Goal: Check status

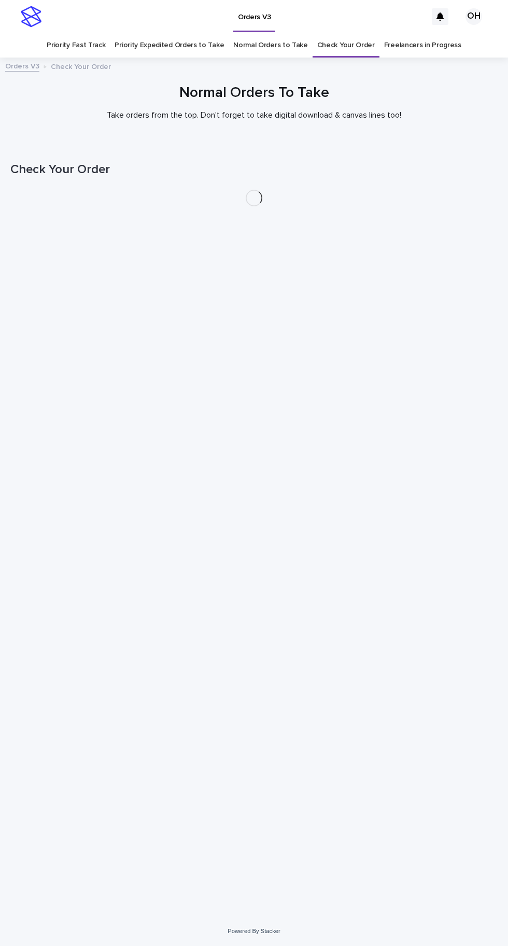
scroll to position [33, 0]
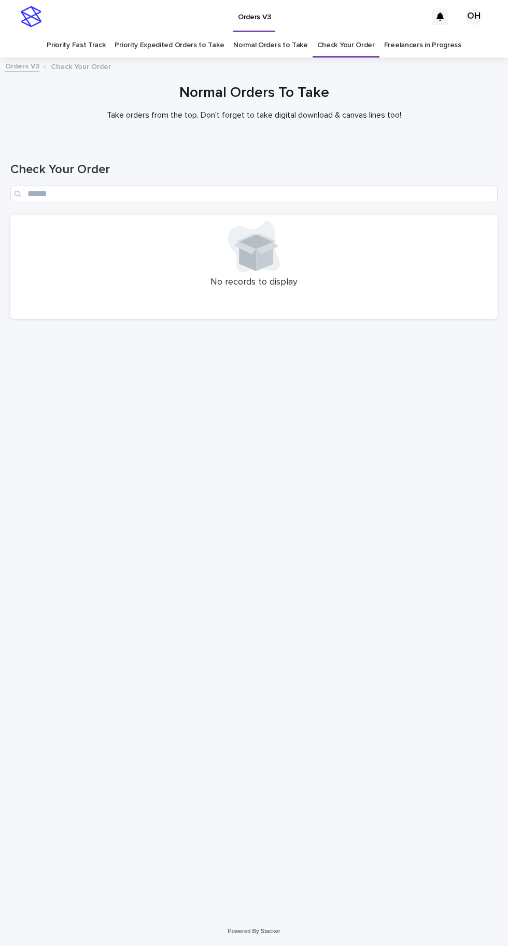
click at [361, 33] on link "Check Your Order" at bounding box center [346, 45] width 58 height 24
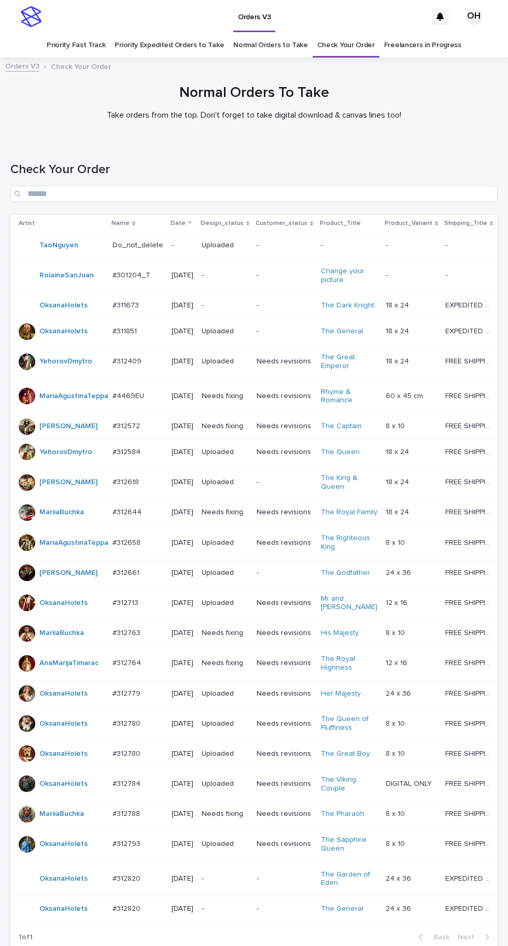
scroll to position [113, 0]
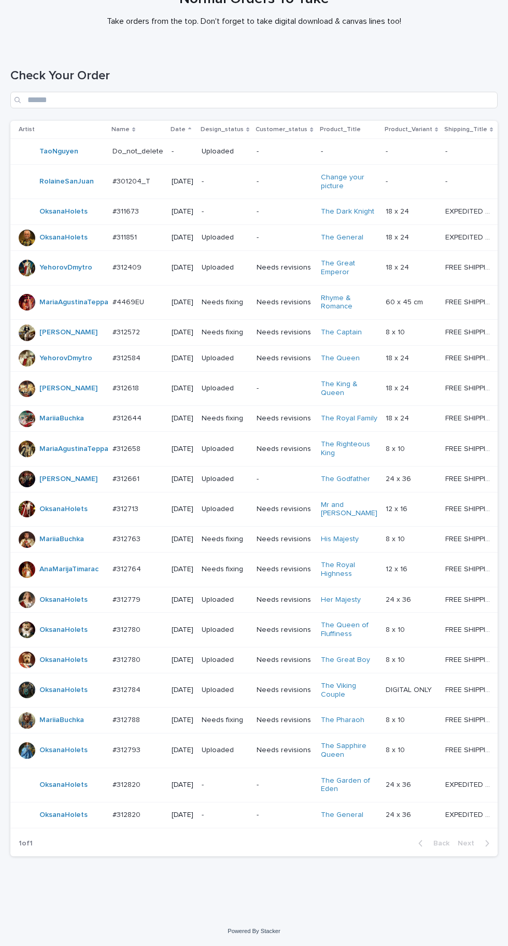
click at [138, 819] on p "#312820" at bounding box center [127, 813] width 30 height 11
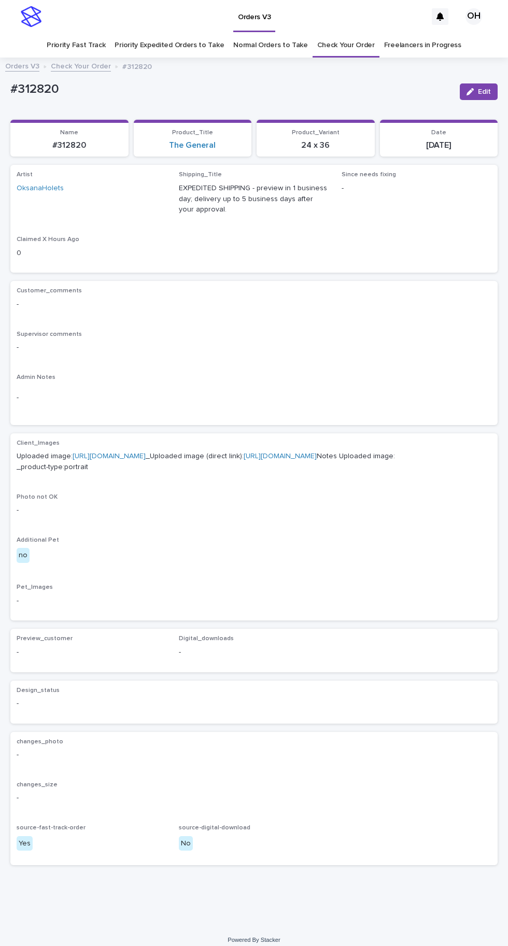
click at [146, 452] on link "[URL][DOMAIN_NAME]" at bounding box center [109, 455] width 73 height 7
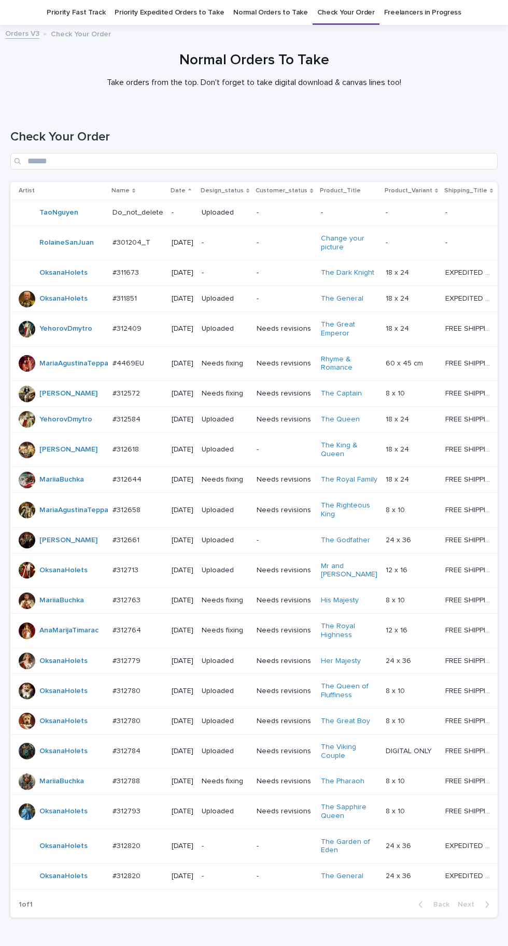
scroll to position [113, 0]
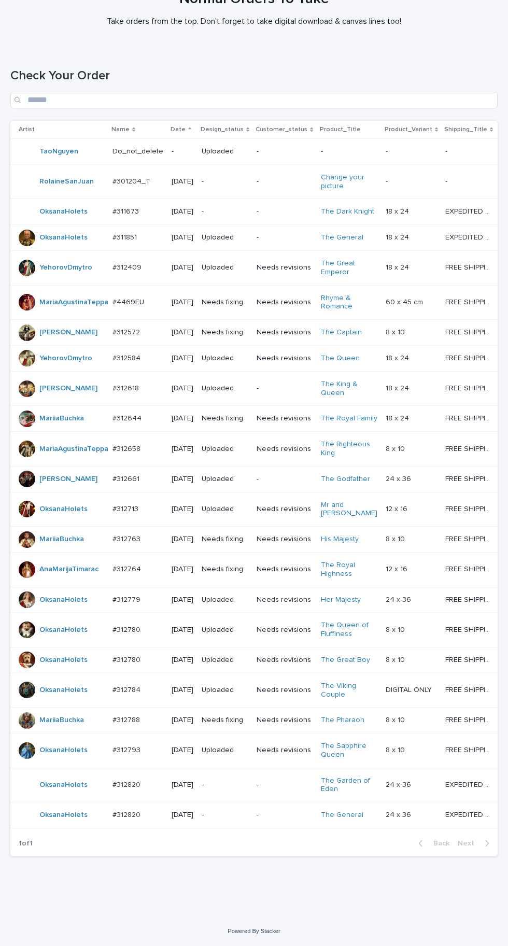
click at [151, 802] on td "#312820 #312820" at bounding box center [137, 784] width 59 height 35
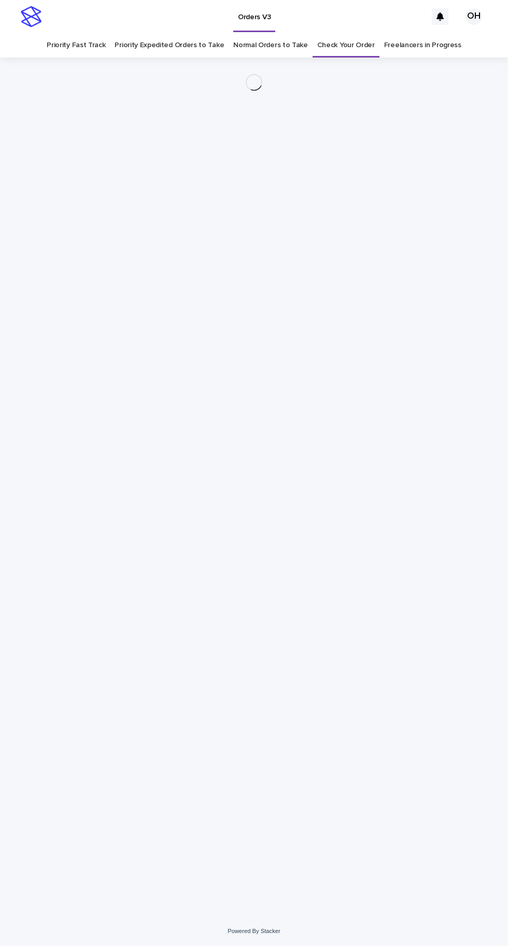
scroll to position [33, 0]
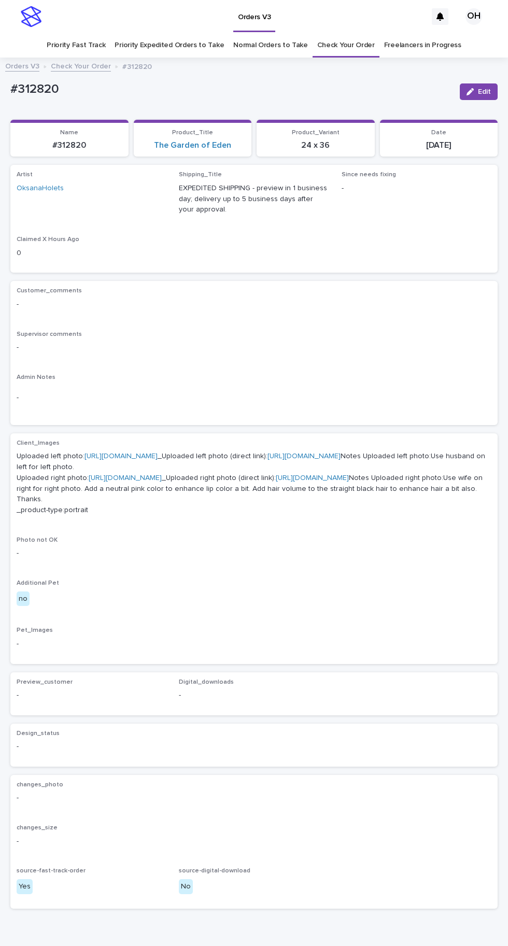
click at [158, 452] on link "[URL][DOMAIN_NAME]" at bounding box center [120, 455] width 73 height 7
click at [162, 481] on link "[URL][DOMAIN_NAME]" at bounding box center [125, 477] width 73 height 7
